Goal: Transaction & Acquisition: Book appointment/travel/reservation

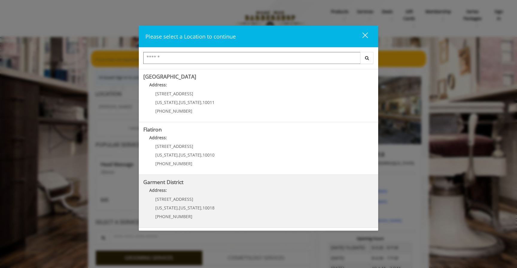
scroll to position [102, 0]
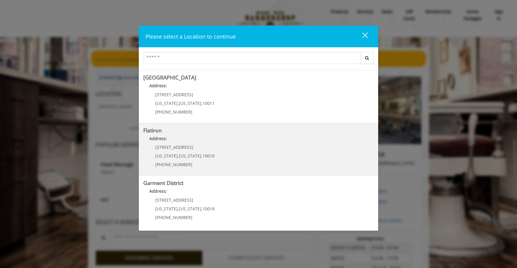
click at [232, 153] on "Flatiron Address: [STREET_ADDRESS][US_STATE][US_STATE] (917) 475-1765" at bounding box center [258, 150] width 230 height 44
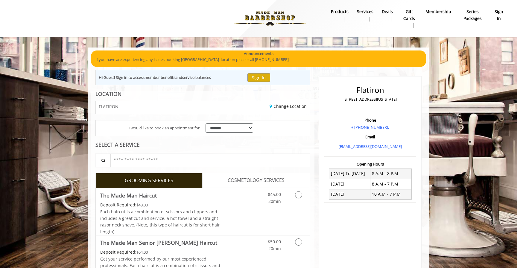
click at [276, 15] on img at bounding box center [270, 18] width 82 height 33
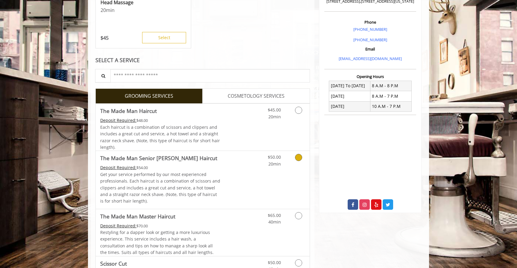
scroll to position [174, 0]
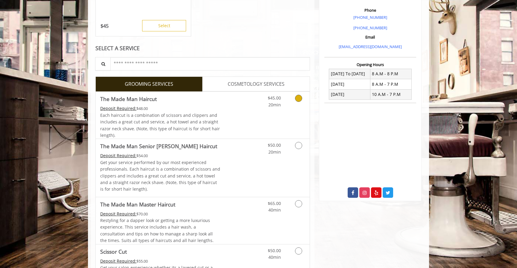
click at [300, 99] on icon "Grooming services" at bounding box center [298, 98] width 7 height 7
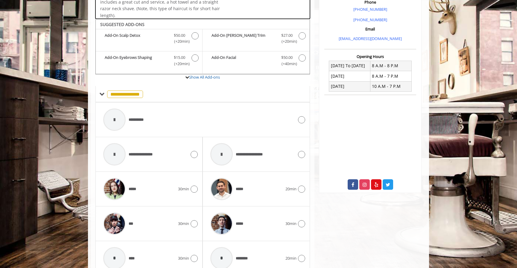
scroll to position [200, 0]
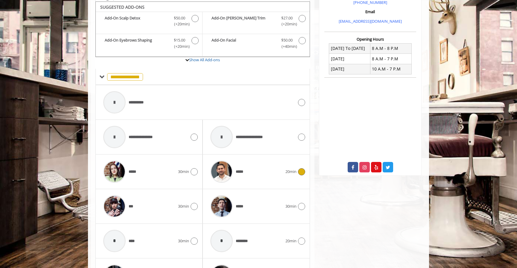
click at [299, 171] on icon at bounding box center [301, 171] width 7 height 7
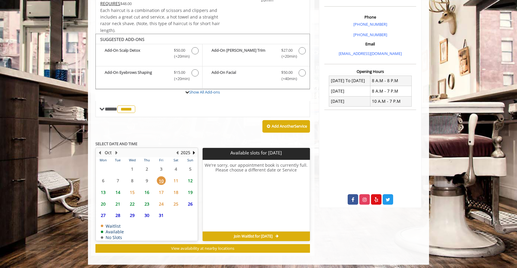
scroll to position [167, 0]
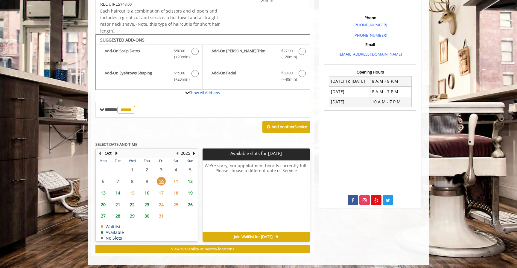
click at [189, 179] on span "12" at bounding box center [190, 181] width 9 height 9
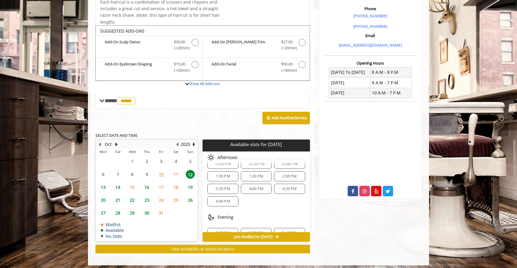
scroll to position [42, 0]
click at [226, 186] on span "3:20 PM" at bounding box center [223, 188] width 14 height 5
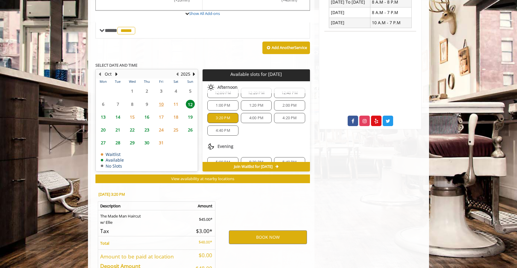
scroll to position [282, 0]
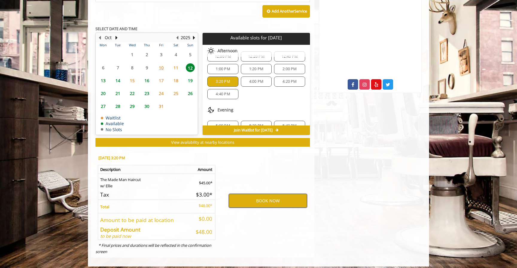
click at [248, 196] on button "BOOK NOW" at bounding box center [268, 201] width 78 height 14
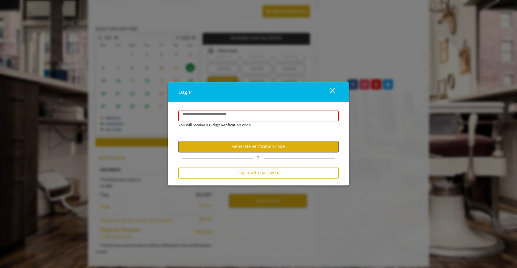
click at [336, 90] on button "close" at bounding box center [328, 92] width 20 height 12
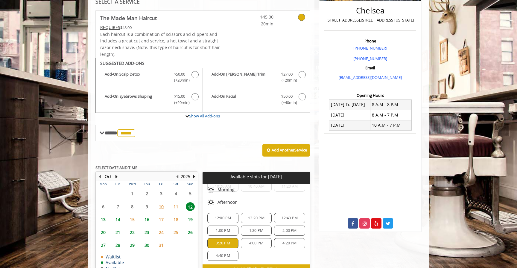
scroll to position [19, 0]
click at [218, 229] on span "1:00 PM" at bounding box center [223, 231] width 14 height 5
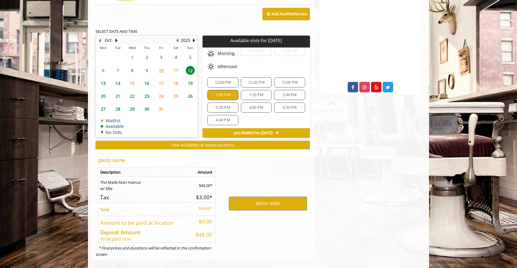
scroll to position [282, 0]
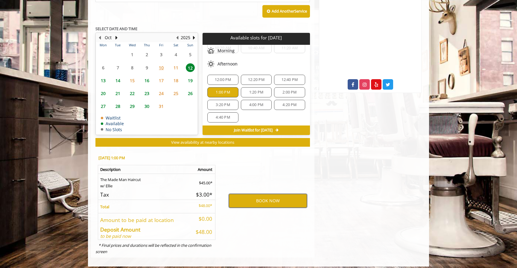
click at [287, 194] on button "BOOK NOW" at bounding box center [268, 201] width 78 height 14
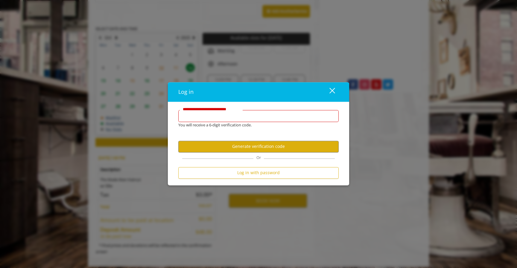
click at [254, 116] on input "**********" at bounding box center [258, 116] width 160 height 12
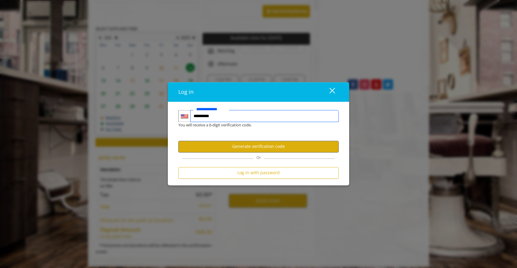
type input "**********"
click at [250, 144] on button "Generate verification code" at bounding box center [258, 147] width 160 height 12
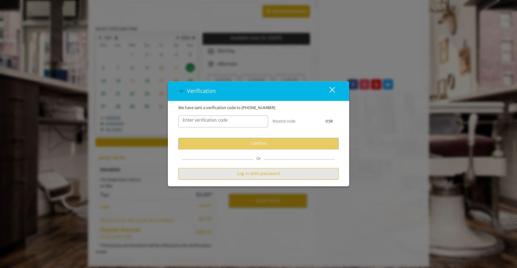
click at [254, 178] on button "Log in with password" at bounding box center [258, 174] width 160 height 12
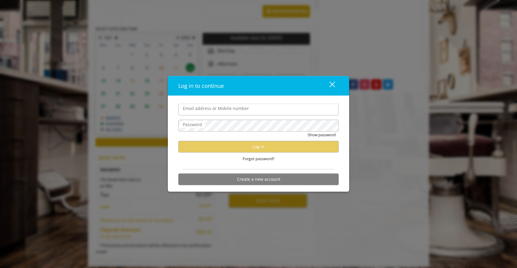
click at [285, 95] on div "Log in to continue close" at bounding box center [258, 86] width 181 height 20
click at [252, 109] on input "Email address or Mobile number" at bounding box center [258, 110] width 160 height 12
type input "**********"
click at [333, 88] on div "close" at bounding box center [328, 85] width 12 height 9
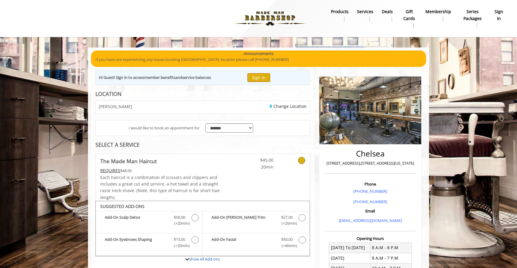
click at [270, 81] on button "Sign In" at bounding box center [258, 77] width 23 height 9
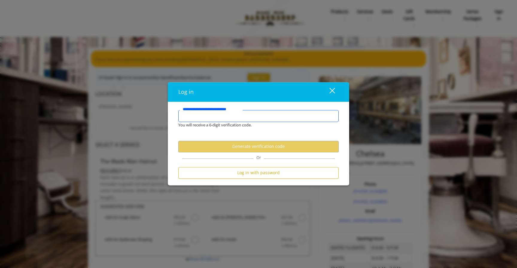
click at [250, 116] on input "**********" at bounding box center [258, 116] width 160 height 12
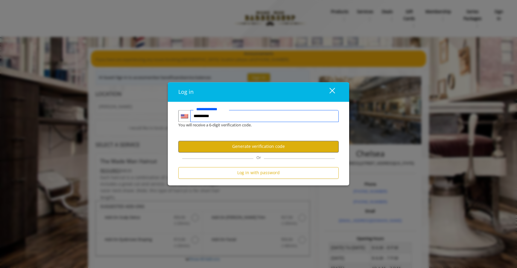
type input "**********"
click at [275, 145] on button "Generate verification code" at bounding box center [258, 147] width 160 height 12
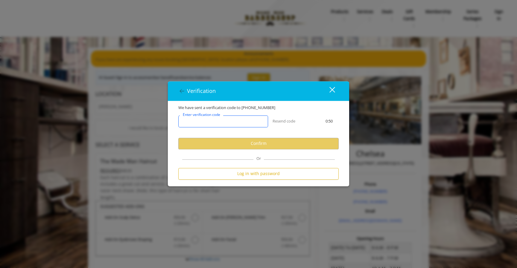
click at [246, 119] on input "Enter verification code" at bounding box center [223, 121] width 90 height 12
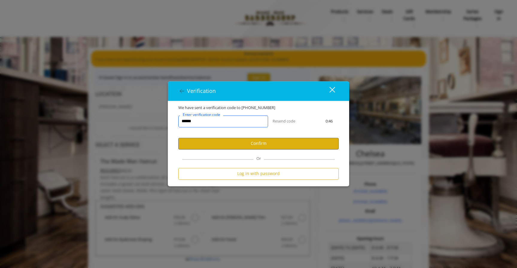
type input "******"
click at [278, 146] on button "Confirm" at bounding box center [258, 144] width 160 height 12
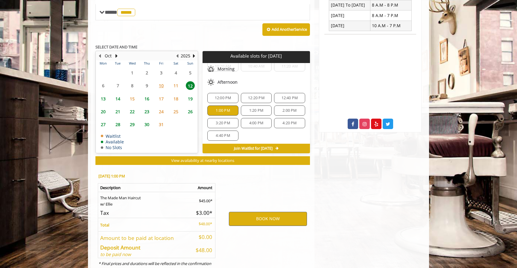
scroll to position [243, 0]
click at [272, 215] on button "BOOK NOW" at bounding box center [268, 219] width 78 height 14
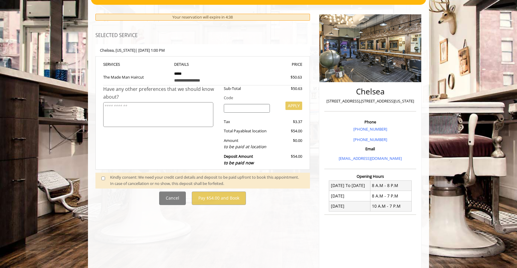
scroll to position [65, 0]
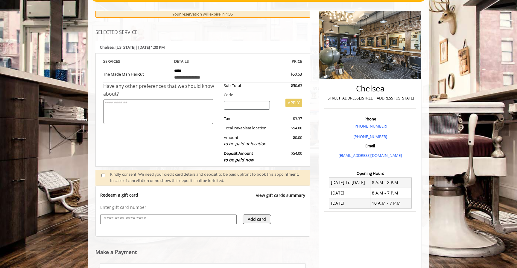
click at [208, 218] on input "text" at bounding box center [168, 219] width 130 height 7
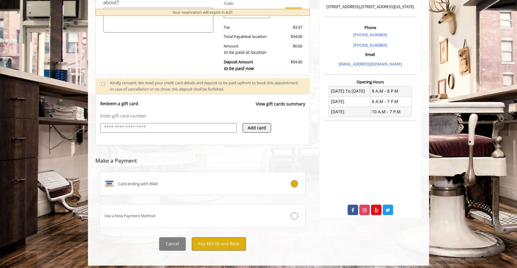
scroll to position [156, 0]
click at [225, 238] on button "Pay $54.00 and Book" at bounding box center [219, 244] width 54 height 13
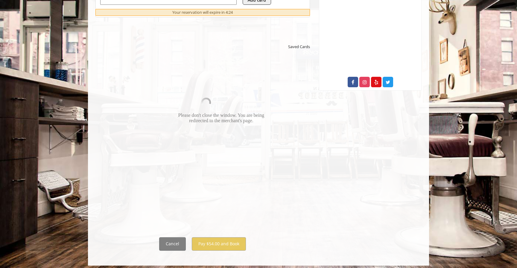
scroll to position [284, 0]
